Goal: Information Seeking & Learning: Learn about a topic

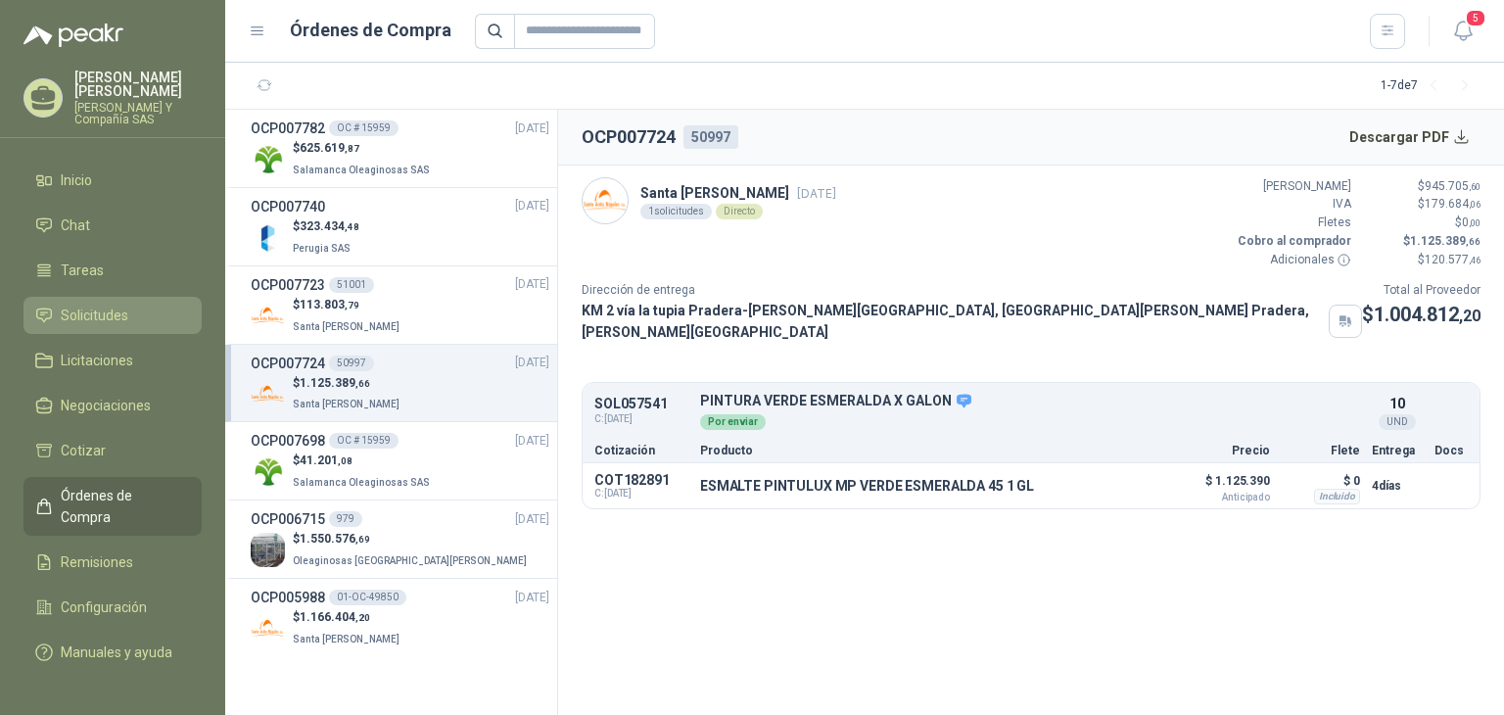
click at [82, 314] on span "Solicitudes" at bounding box center [95, 315] width 68 height 22
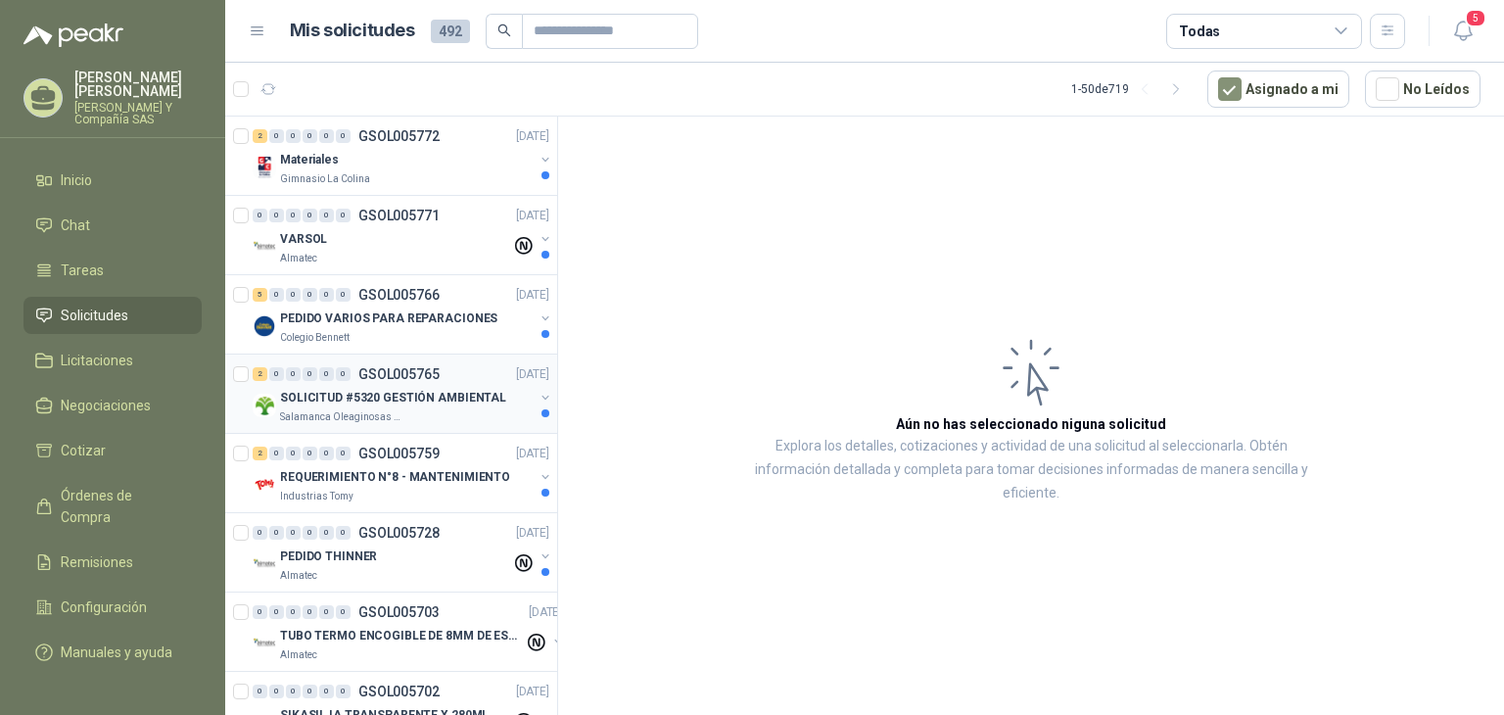
click at [410, 412] on div "Salamanca Oleaginosas SAS" at bounding box center [407, 417] width 254 height 16
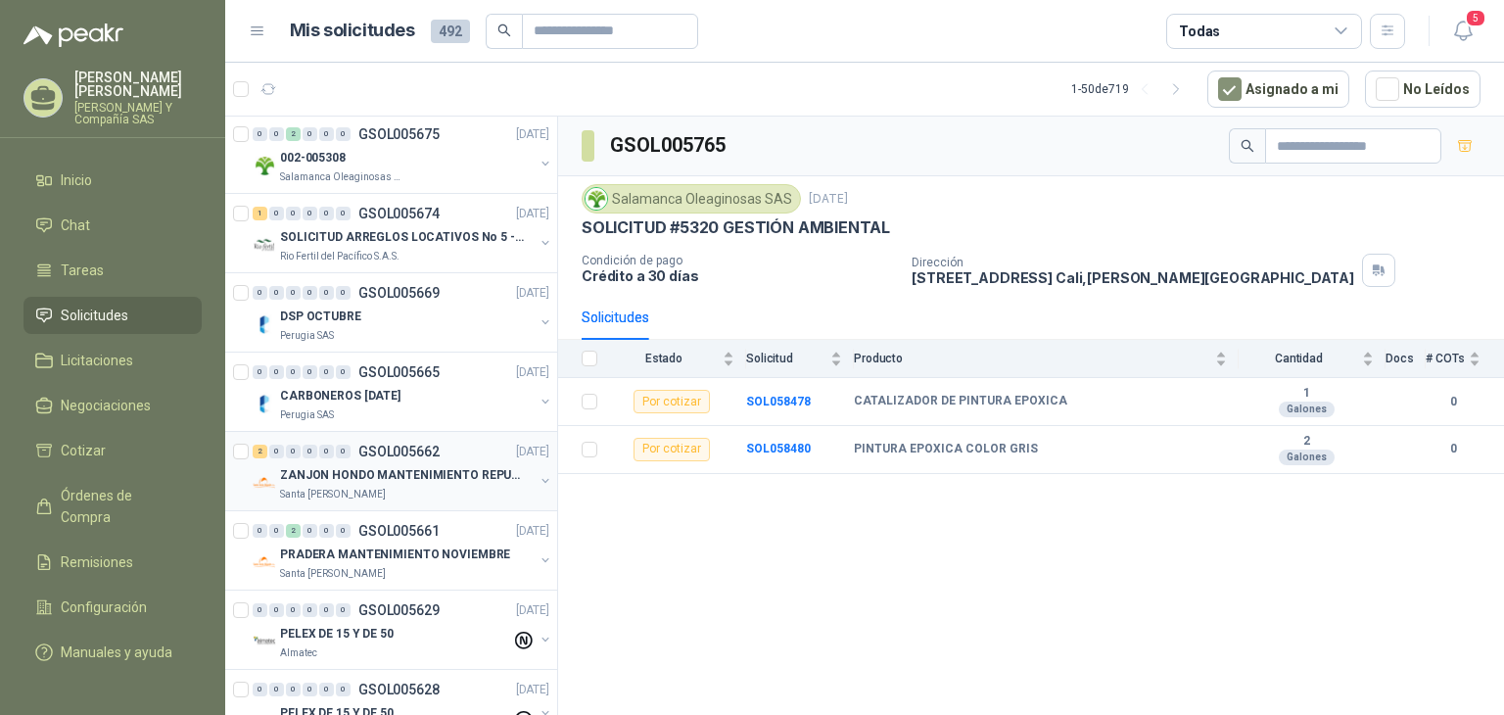
scroll to position [1175, 0]
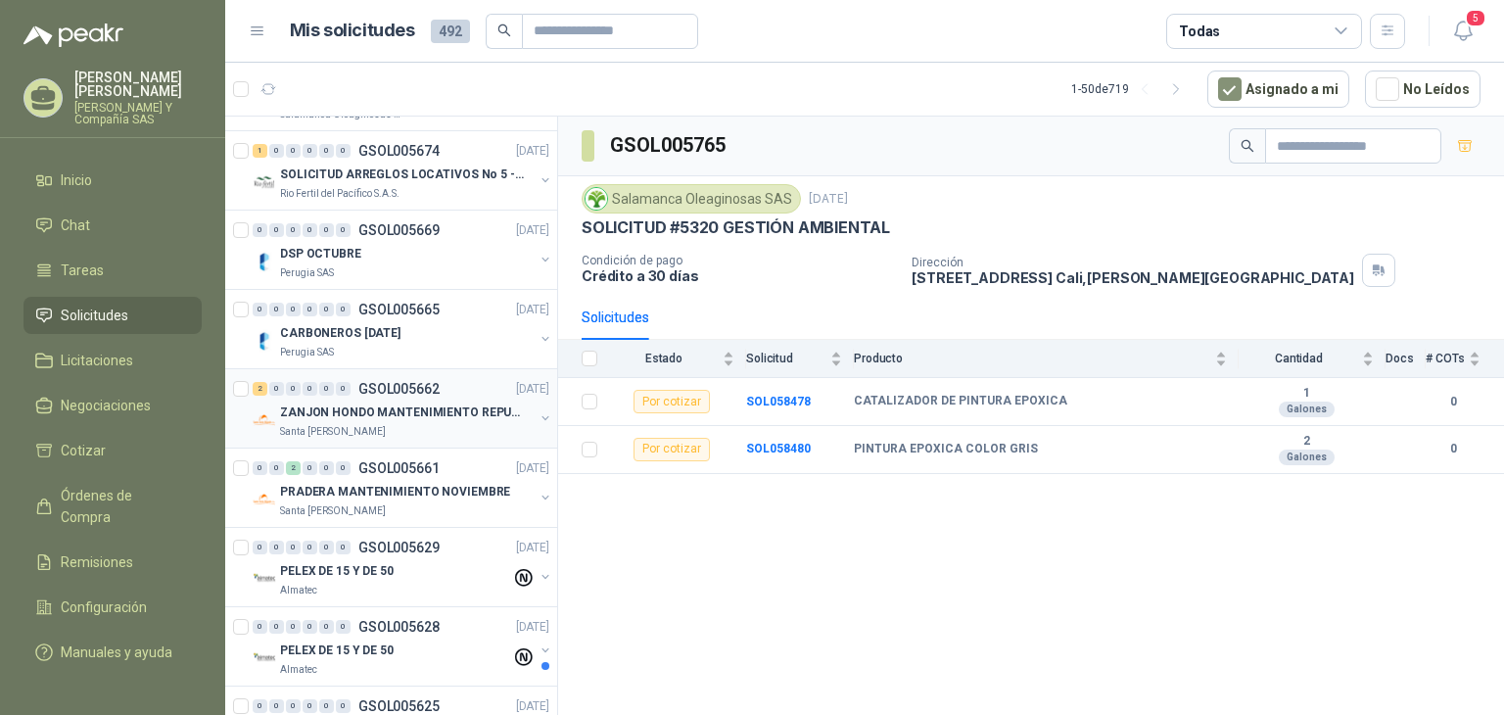
click at [401, 431] on div "Santa [PERSON_NAME]" at bounding box center [407, 432] width 254 height 16
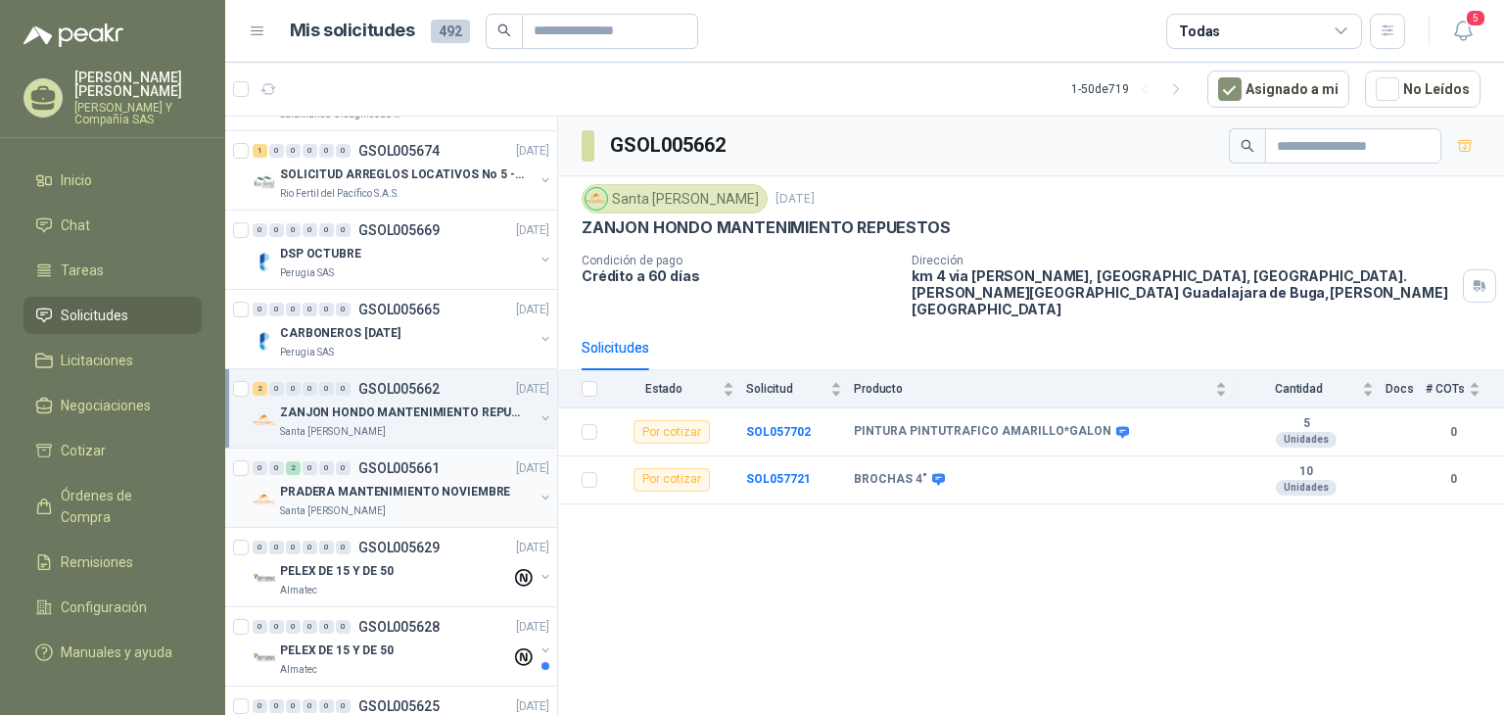
click at [424, 503] on div "Santa [PERSON_NAME]" at bounding box center [407, 511] width 254 height 16
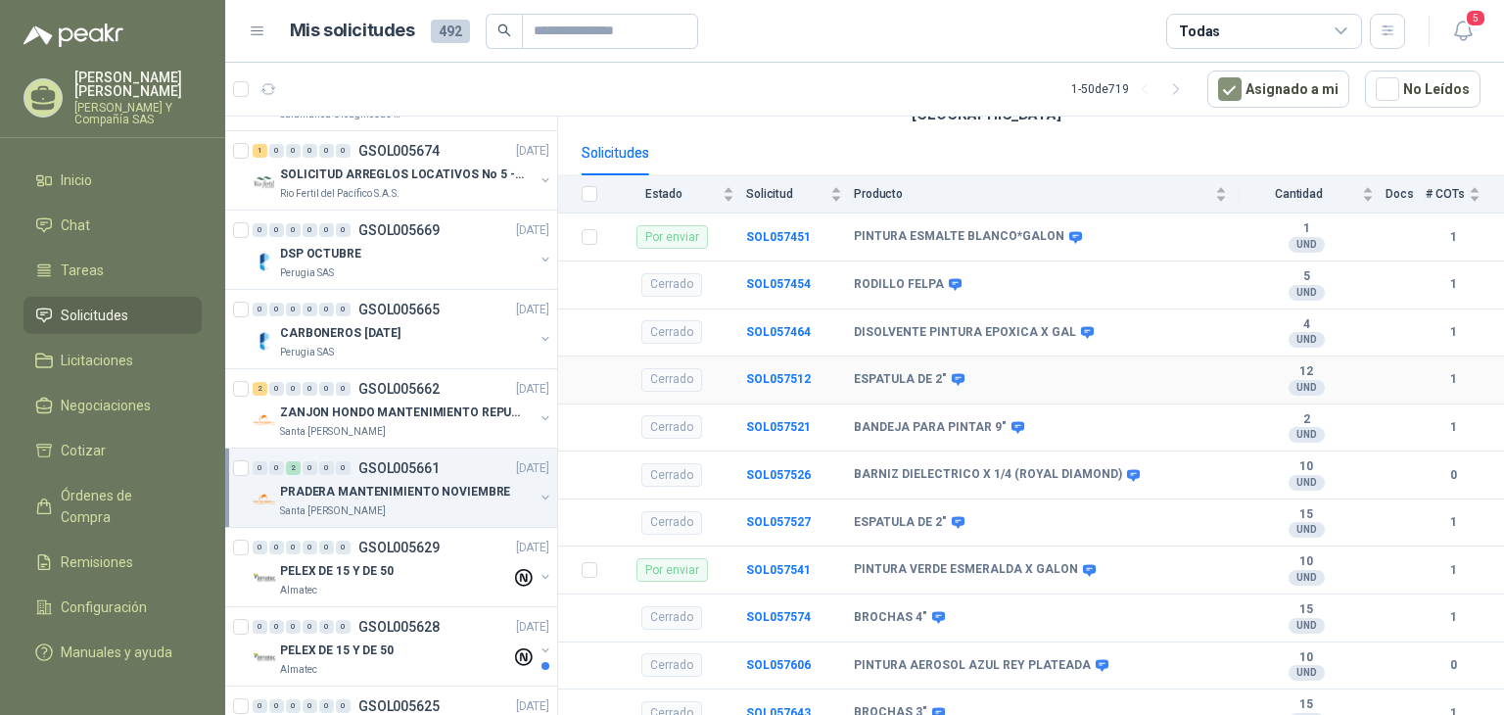
scroll to position [196, 0]
click at [1098, 561] on div "PINTURA VERDE ESMERALDA X GALON" at bounding box center [1040, 569] width 373 height 16
click at [763, 562] on b "SOL057541" at bounding box center [778, 569] width 65 height 14
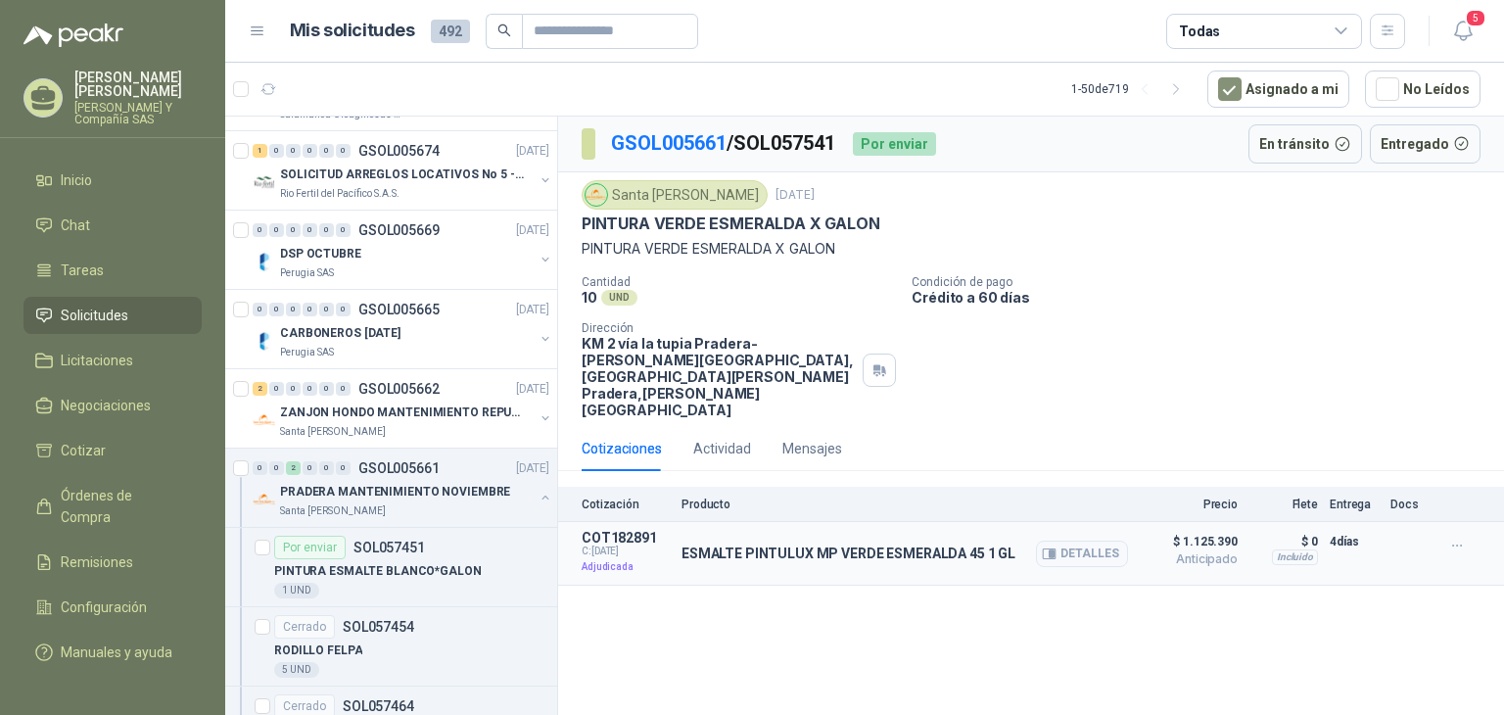
click at [751, 534] on div "ESMALTE PINTULUX MP VERDE ESMERALDA 45 1 GL Detalles" at bounding box center [904, 553] width 446 height 47
click at [1192, 530] on span "$ 1.125.390" at bounding box center [1189, 541] width 98 height 23
click at [1458, 537] on icon "button" at bounding box center [1457, 545] width 17 height 17
click at [1457, 537] on icon "button" at bounding box center [1457, 545] width 17 height 17
click at [989, 530] on div "ESMALTE PINTULUX MP VERDE ESMERALDA 45 1 GL Detalles" at bounding box center [904, 553] width 446 height 47
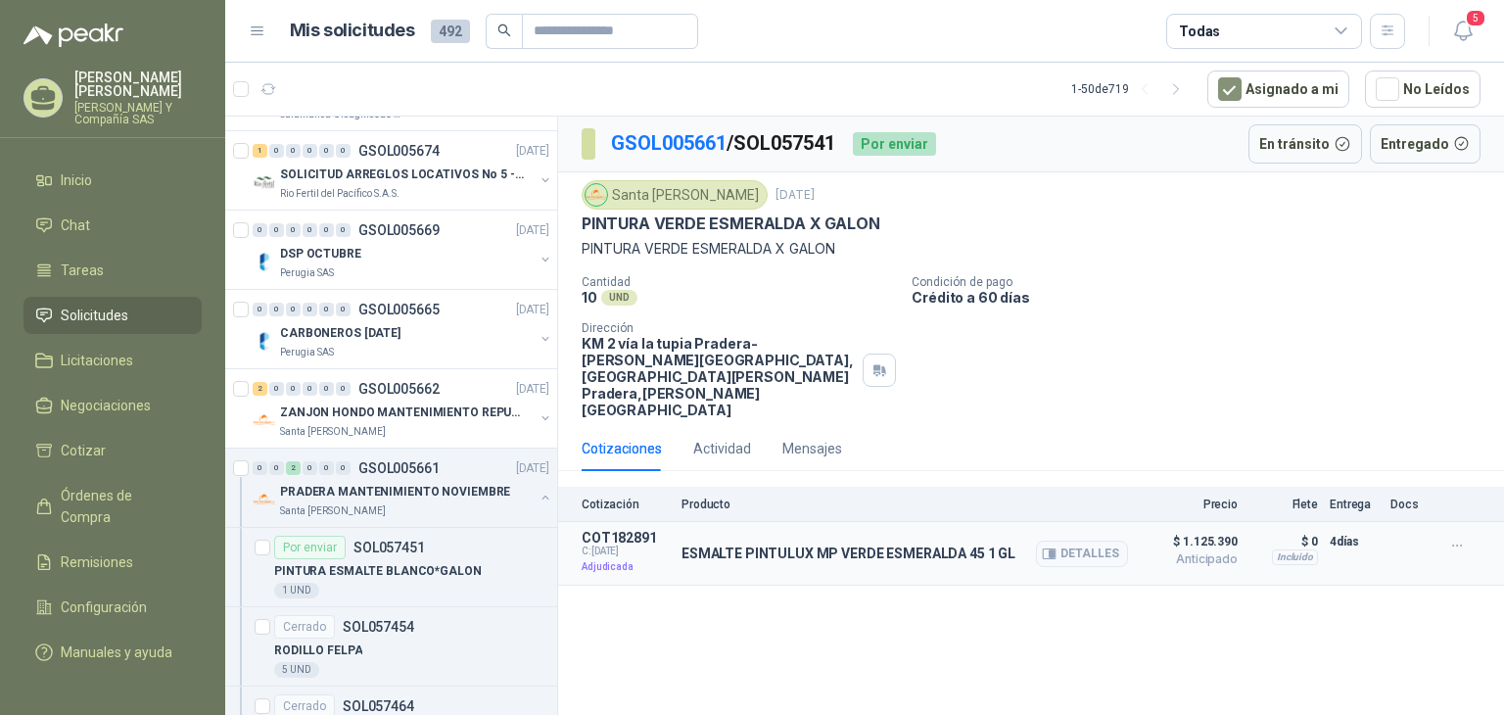
click at [963, 545] on p "ESMALTE PINTULUX MP VERDE ESMERALDA 45 1 GL" at bounding box center [848, 553] width 334 height 16
click at [1067, 540] on button "Detalles" at bounding box center [1082, 553] width 92 height 26
click at [1067, 516] on body "[PERSON_NAME] [PERSON_NAME] Y Compañía SAS Inicio Chat Tareas Solicitudes Licit…" at bounding box center [752, 357] width 1504 height 715
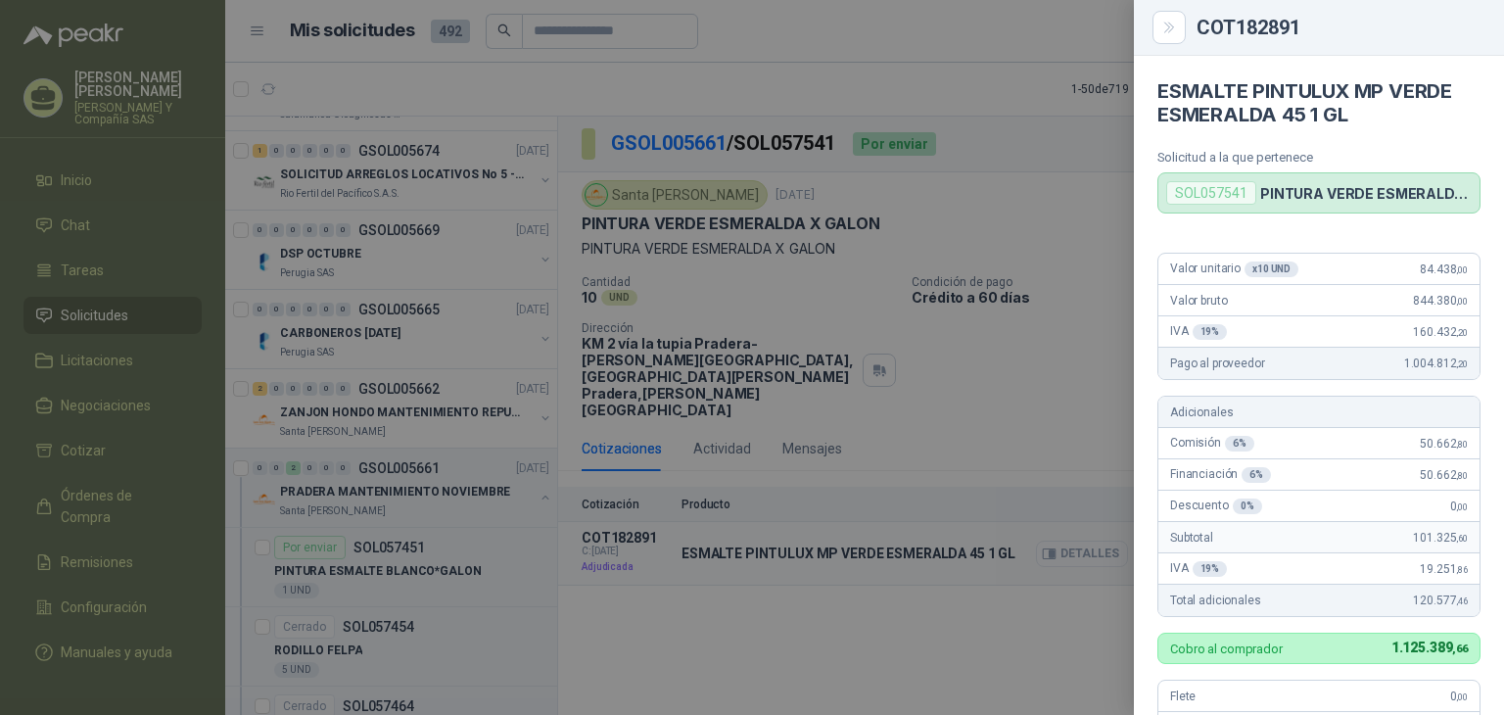
scroll to position [529, 0]
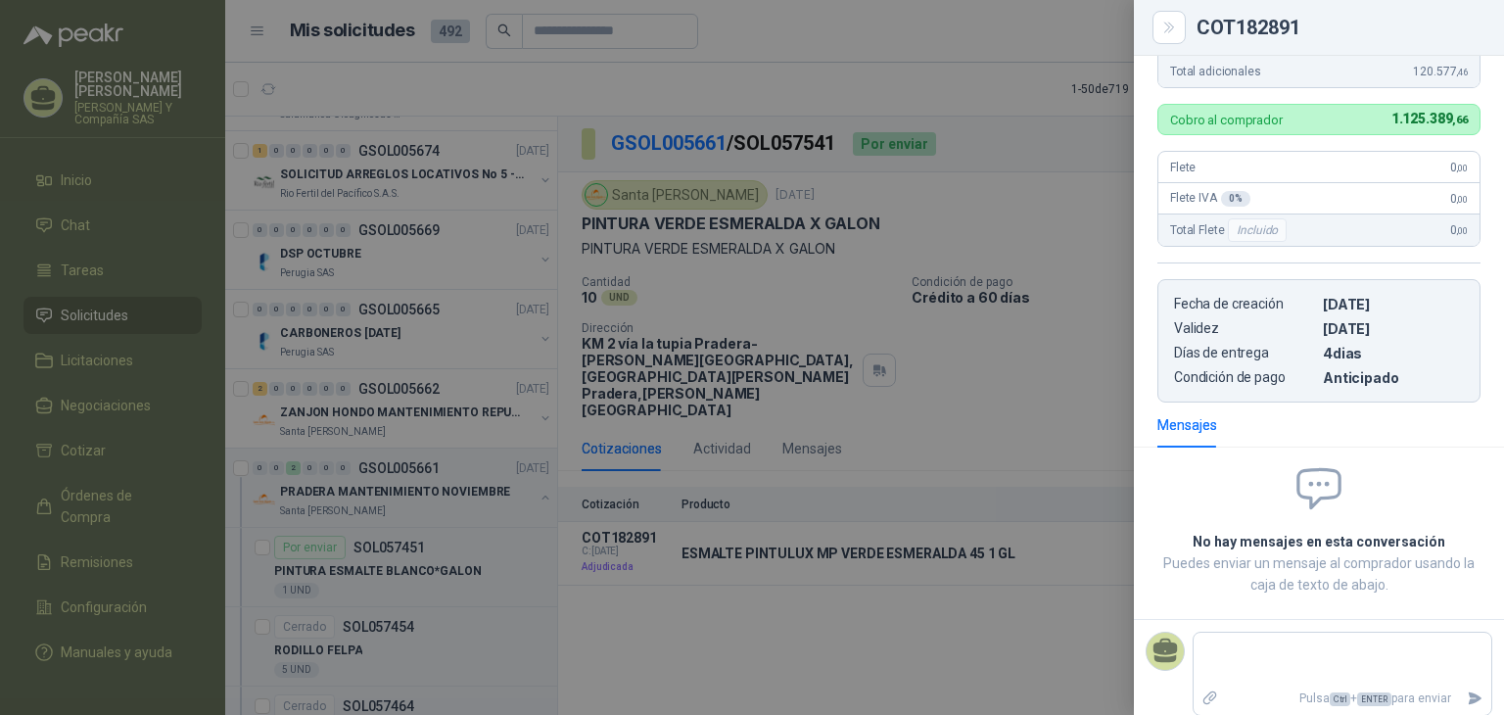
click at [1018, 320] on div at bounding box center [752, 357] width 1504 height 715
